Goal: Task Accomplishment & Management: Complete application form

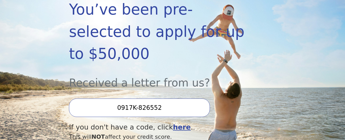
scroll to position [128, 0]
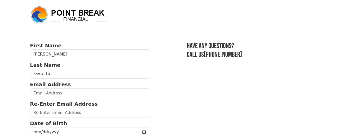
scroll to position [26, 0]
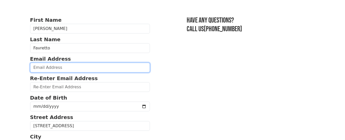
drag, startPoint x: 58, startPoint y: 64, endPoint x: 59, endPoint y: 62, distance: 2.6
click at [59, 64] on input "email" at bounding box center [90, 68] width 120 height 10
type input "[EMAIL_ADDRESS][DOMAIN_NAME]"
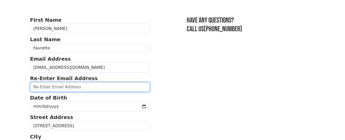
click at [83, 85] on input "email" at bounding box center [90, 87] width 120 height 10
type input "[EMAIL_ADDRESS][DOMAIN_NAME]"
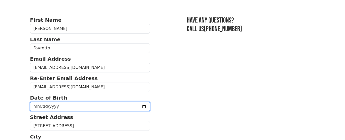
click at [95, 106] on input "date" at bounding box center [90, 106] width 120 height 10
type input "[DATE]"
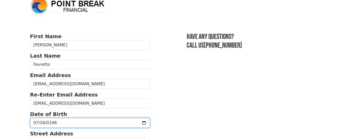
scroll to position [0, 0]
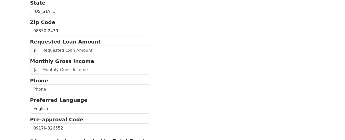
scroll to position [179, 0]
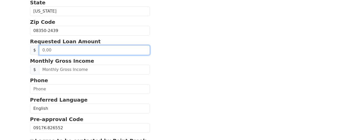
click at [85, 48] on input "text" at bounding box center [94, 50] width 111 height 10
type input "40,000.00"
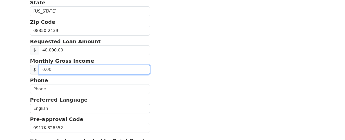
click at [106, 68] on input "text" at bounding box center [94, 70] width 111 height 10
type input "5,500.00"
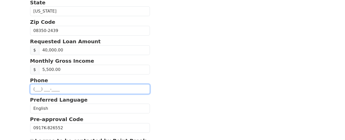
click at [101, 88] on input "text" at bounding box center [90, 89] width 120 height 10
type input "[PHONE_NUMBER]"
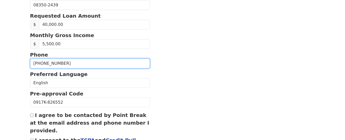
scroll to position [230, 0]
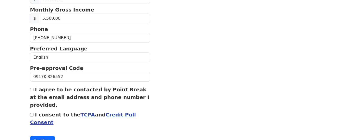
click at [32, 115] on input "I consent to the TCPA and Credit Pull Consent" at bounding box center [31, 114] width 3 height 3
checkbox input "true"
click at [31, 90] on input "I agree to be contacted by Point Break at the email address and phone number I …" at bounding box center [31, 89] width 3 height 3
checkbox input "true"
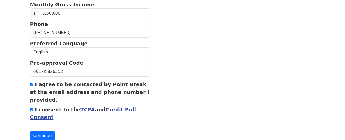
scroll to position [251, 0]
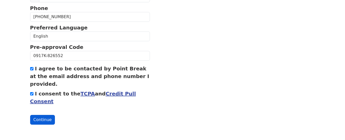
click at [43, 120] on button "Continue" at bounding box center [42, 120] width 25 height 10
